Goal: Task Accomplishment & Management: Use online tool/utility

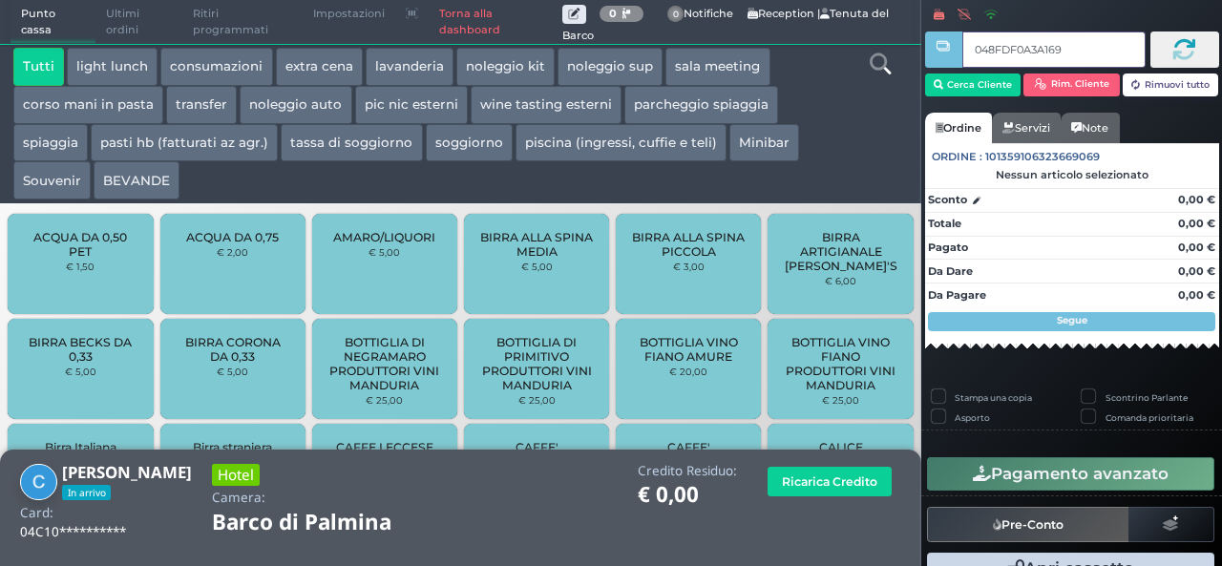
type input "048FDF0A3A1695"
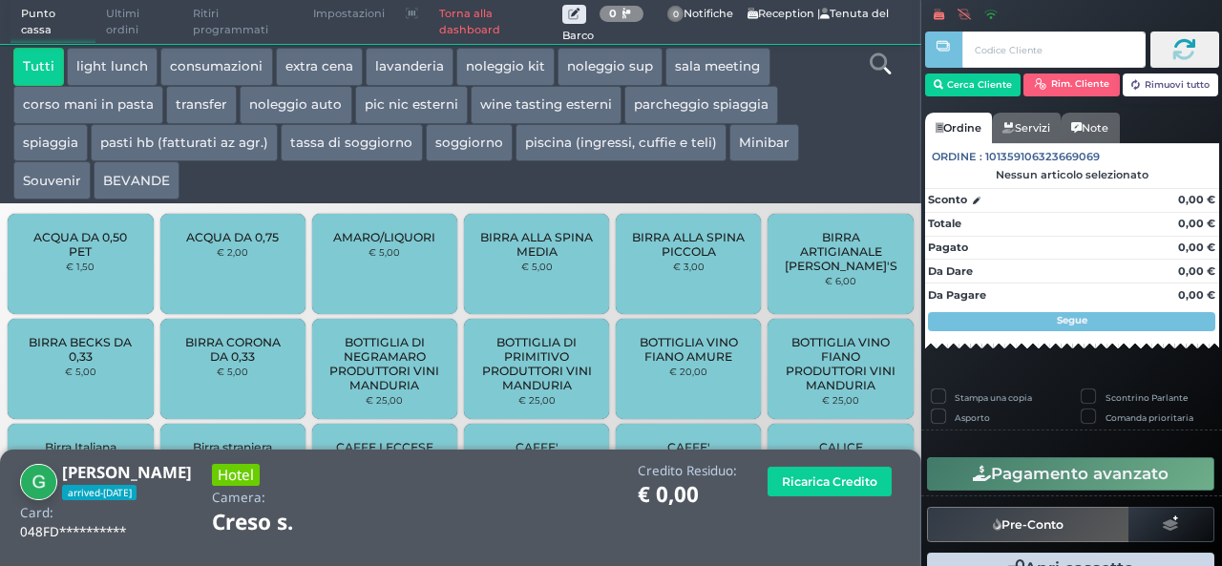
click at [458, 24] on link "Torna alla dashboard" at bounding box center [495, 22] width 133 height 43
click at [464, 25] on link "Torna alla dashboard" at bounding box center [495, 22] width 133 height 43
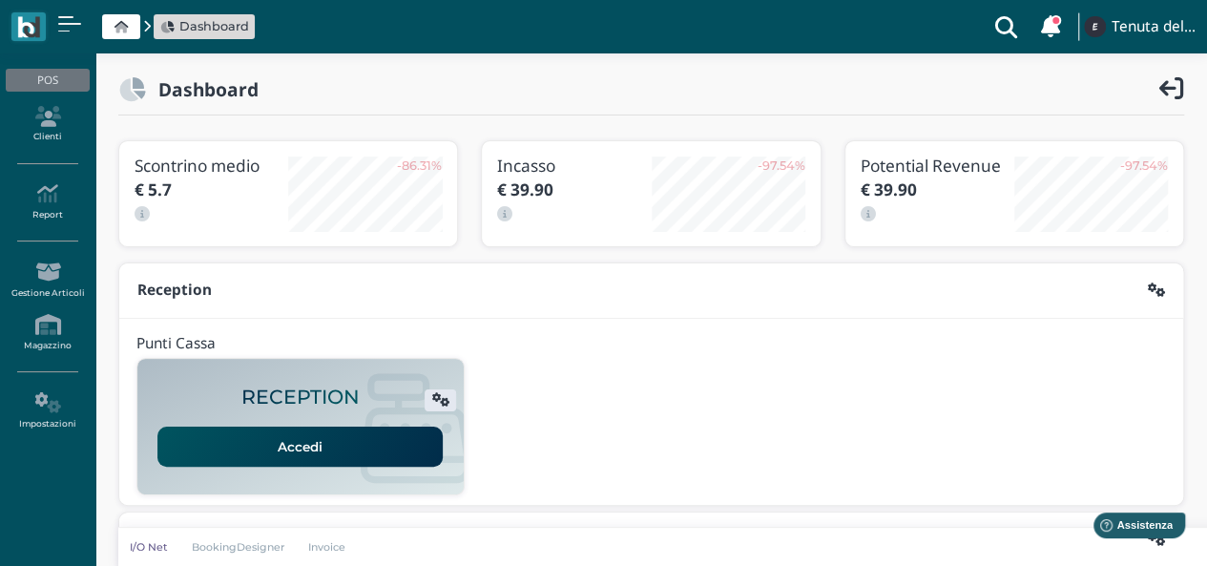
click at [296, 452] on link "Accedi" at bounding box center [299, 447] width 285 height 40
